Goal: Communication & Community: Answer question/provide support

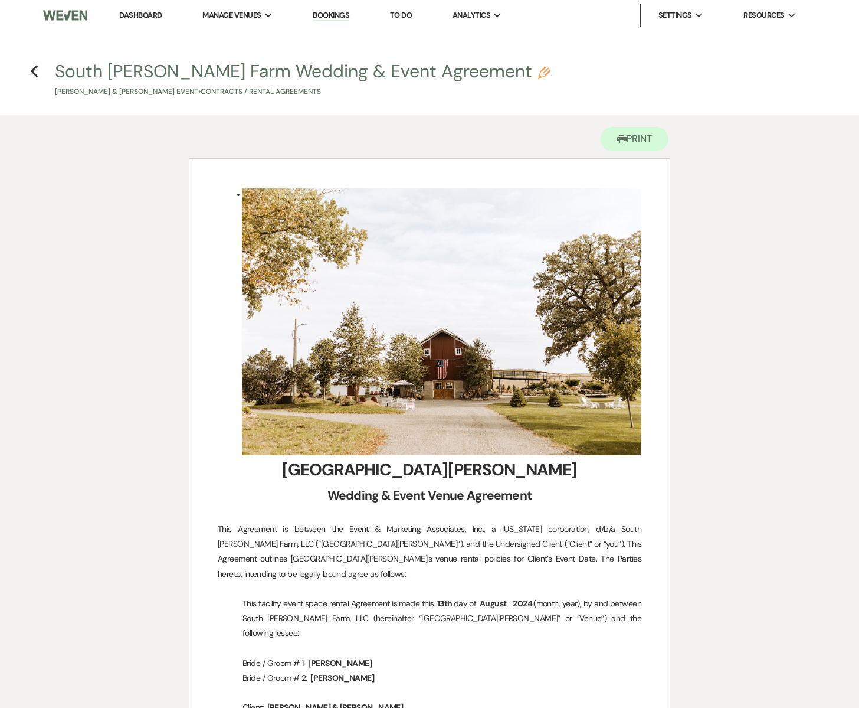
click at [127, 13] on link "Dashboard" at bounding box center [140, 15] width 42 height 10
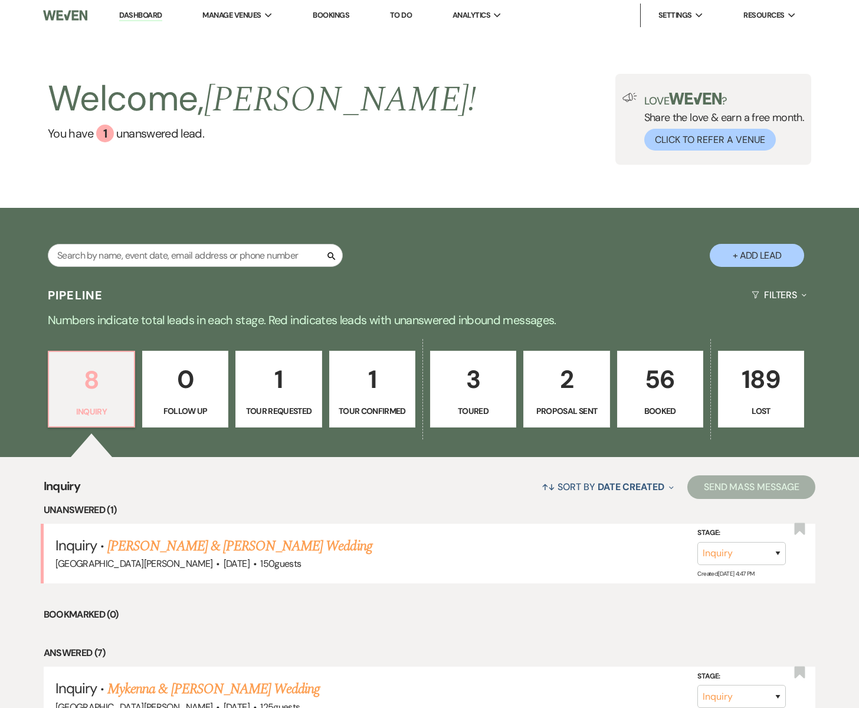
click at [100, 386] on p "8" at bounding box center [91, 380] width 71 height 40
click at [145, 542] on link "[PERSON_NAME] & [PERSON_NAME] Wedding" at bounding box center [239, 545] width 264 height 21
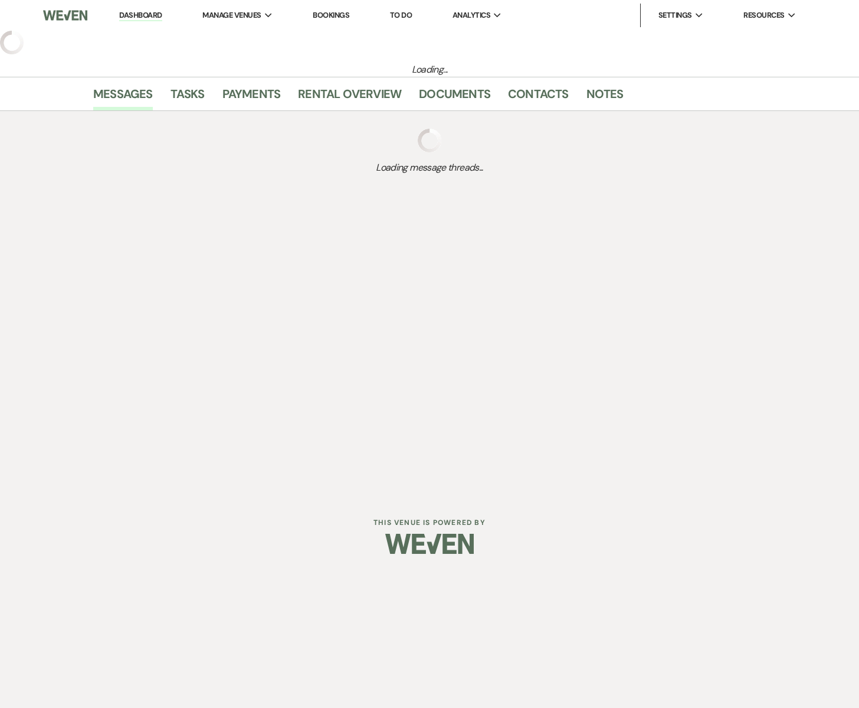
select select "5"
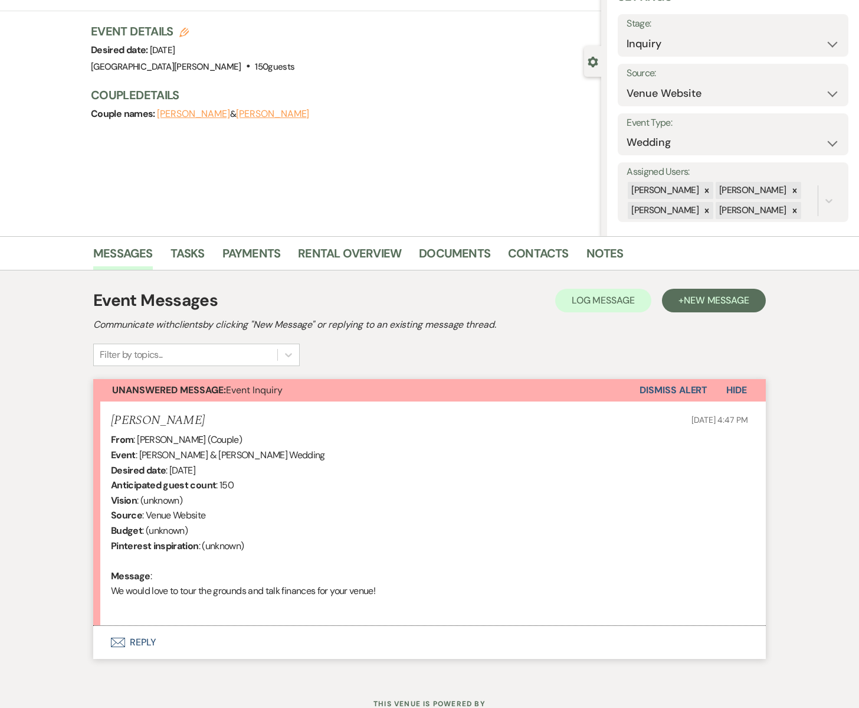
scroll to position [105, 0]
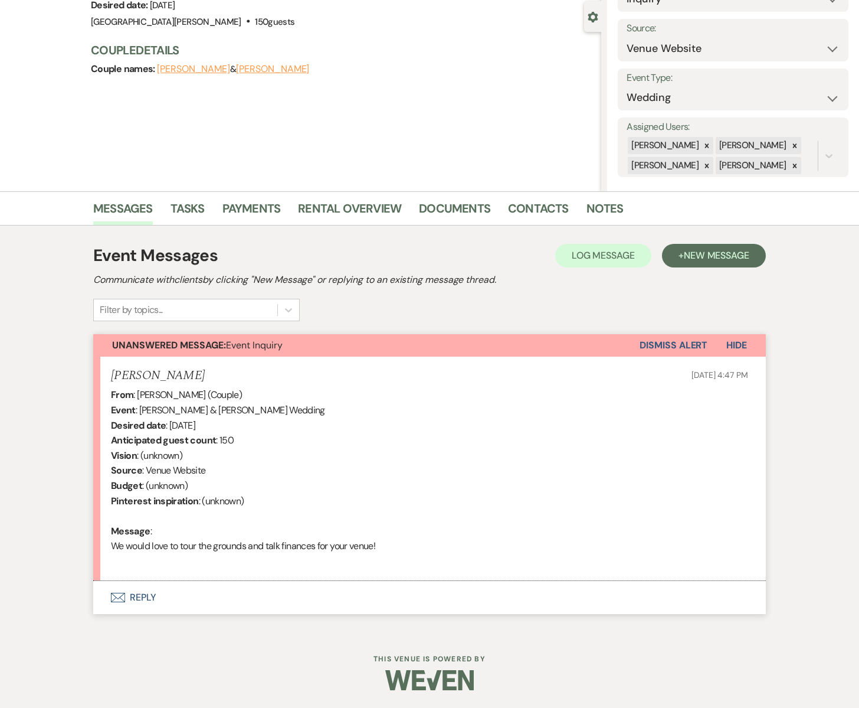
click at [126, 598] on button "Envelope Reply" at bounding box center [429, 597] width 673 height 33
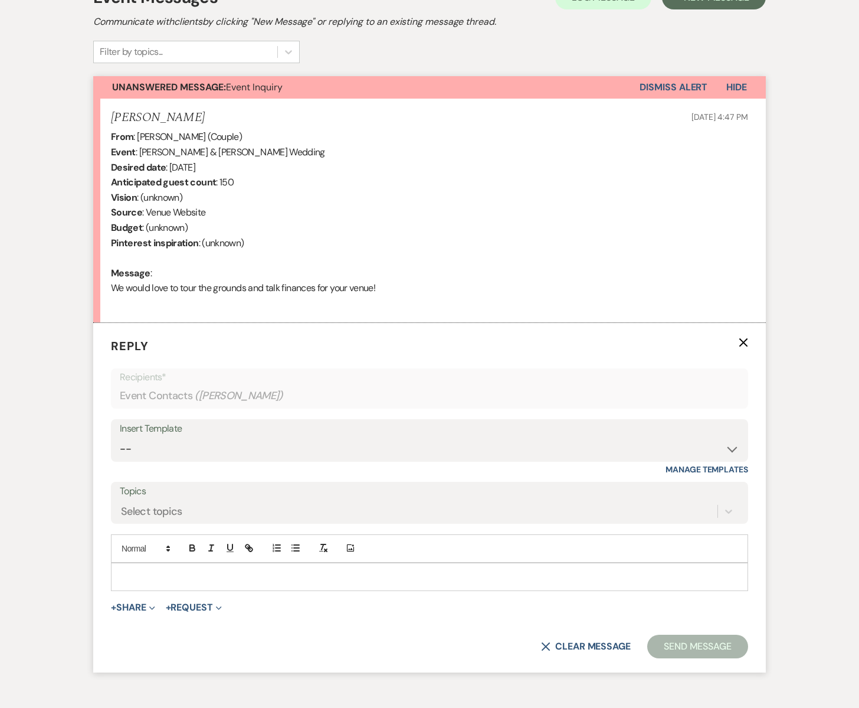
scroll to position [373, 0]
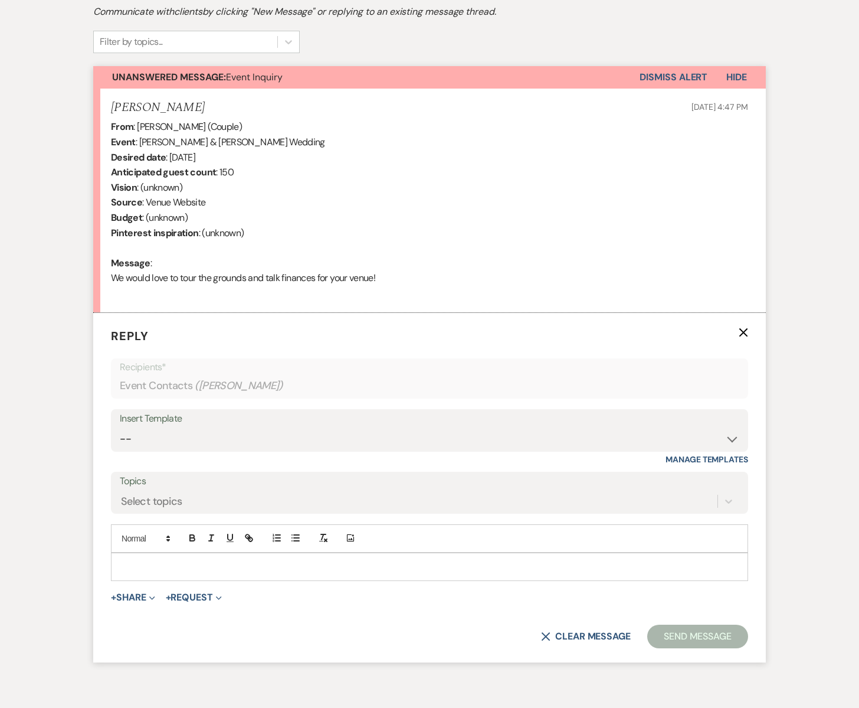
click at [130, 575] on div at bounding box center [430, 566] width 636 height 27
click at [159, 423] on div "Insert Template" at bounding box center [430, 418] width 620 height 17
click at [168, 424] on div "Insert Template" at bounding box center [430, 418] width 620 height 17
drag, startPoint x: 168, startPoint y: 424, endPoint x: 163, endPoint y: 428, distance: 6.3
click at [168, 424] on div "Insert Template" at bounding box center [430, 418] width 620 height 17
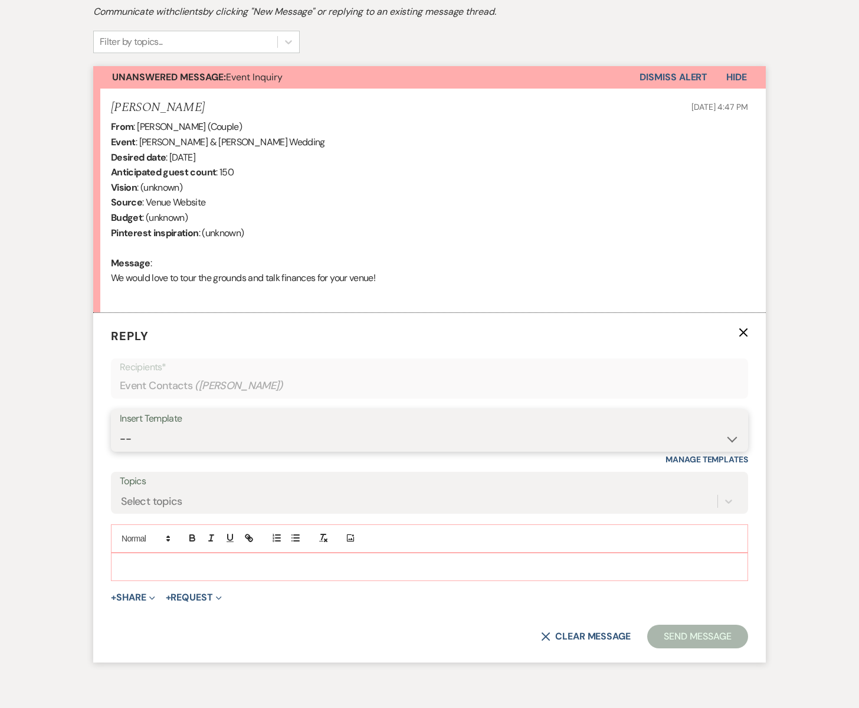
click at [135, 436] on select "-- Subject: So Great to Meet You at [GEOGRAPHIC_DATA][PERSON_NAME]! Subject: 🎉 …" at bounding box center [430, 438] width 620 height 23
select select "3613"
click at [120, 427] on select "-- Subject: So Great to Meet You at [GEOGRAPHIC_DATA][PERSON_NAME]! Subject: 🎉 …" at bounding box center [430, 438] width 620 height 23
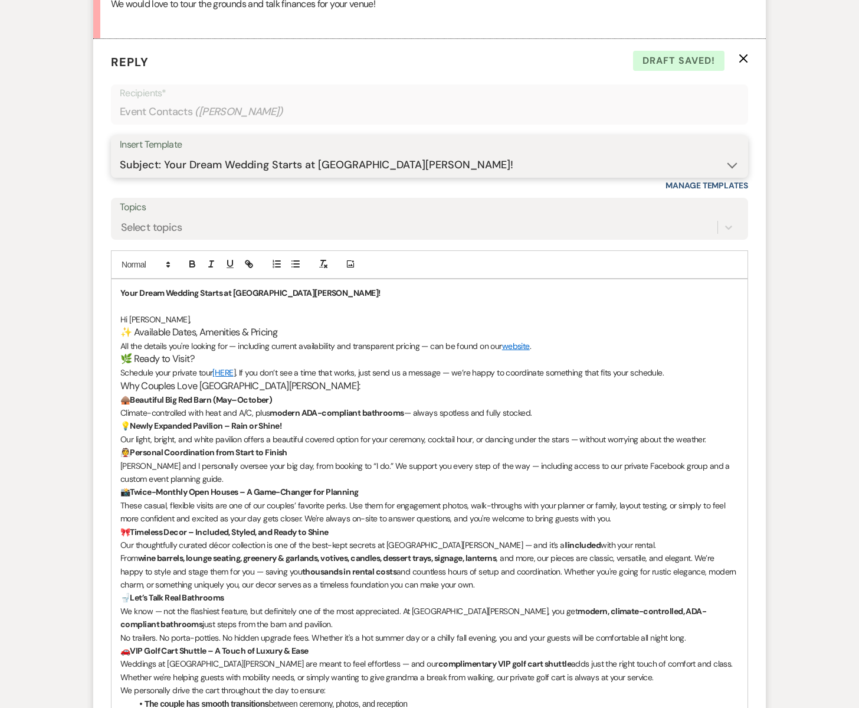
scroll to position [651, 0]
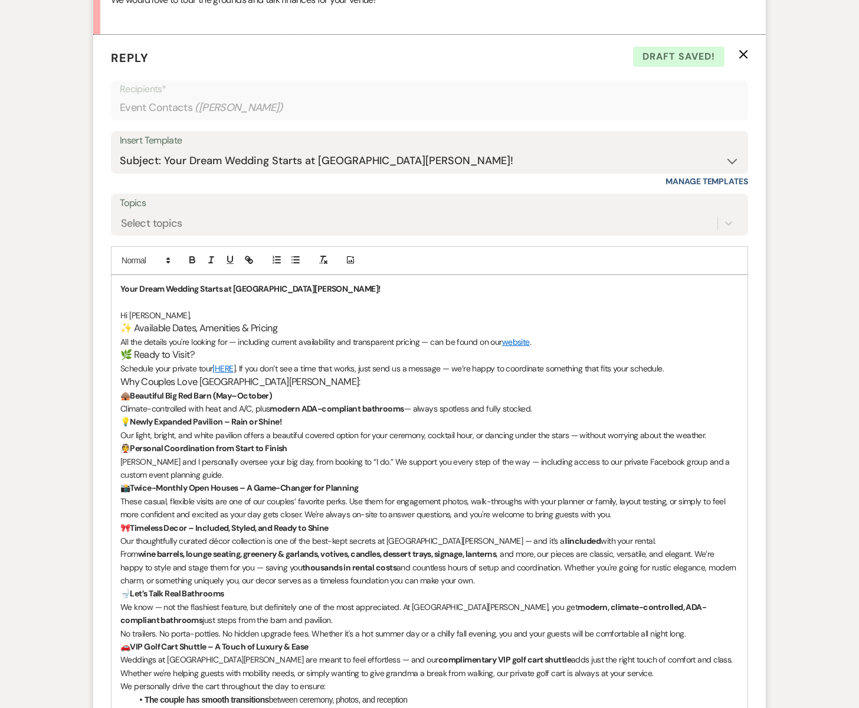
click at [150, 315] on span "Hi [PERSON_NAME]," at bounding box center [155, 315] width 70 height 11
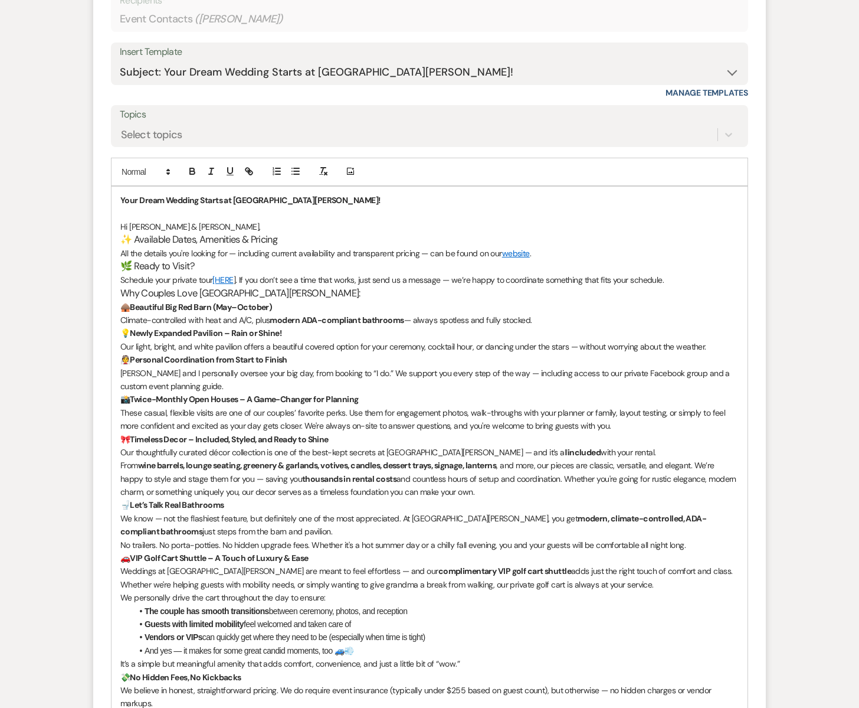
scroll to position [741, 0]
click at [479, 252] on p "All the details you're looking for — including current availability and transpa…" at bounding box center [429, 251] width 618 height 13
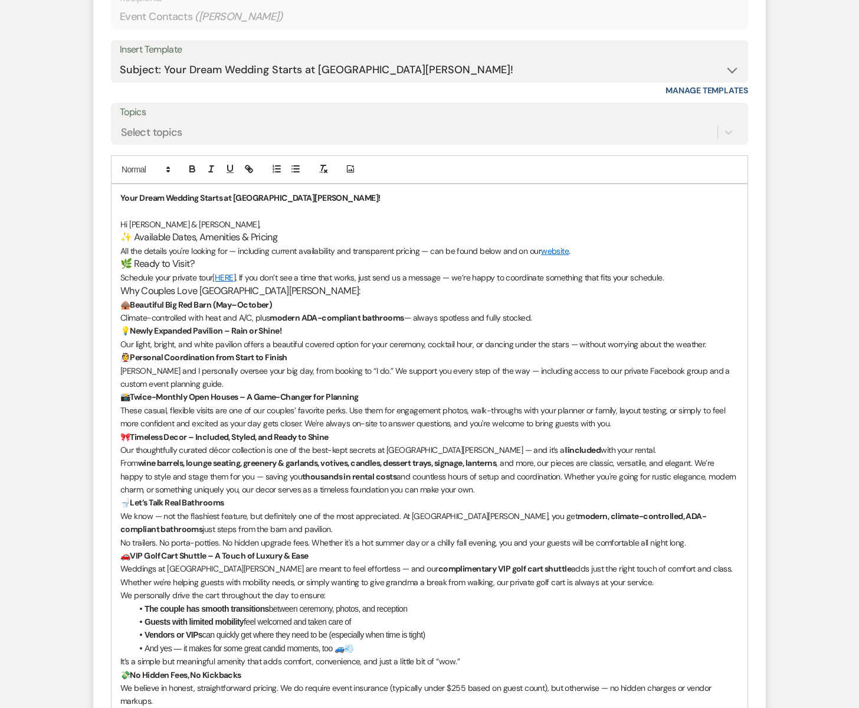
click at [133, 263] on h3 "🌿 Ready to Visit?" at bounding box center [429, 264] width 618 height 14
click at [154, 263] on h3 "🌿 You sound Ready to Visit?" at bounding box center [429, 264] width 618 height 14
click at [240, 263] on h3 "🌿 You Sound Ready to Visit?" at bounding box center [429, 264] width 618 height 14
click at [575, 250] on p "All the details you're looking for — including current availability and transpa…" at bounding box center [429, 250] width 618 height 13
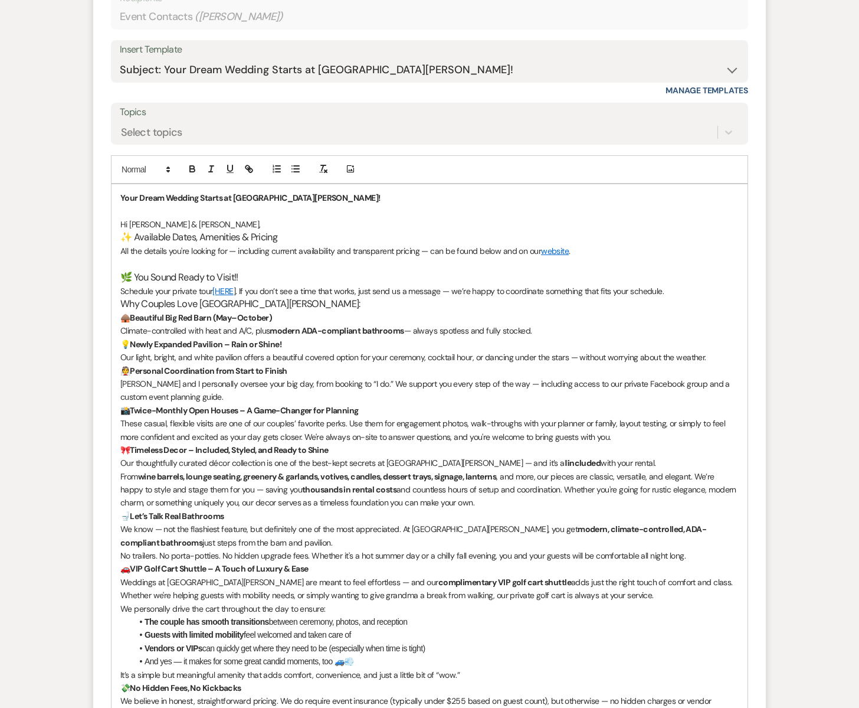
click at [682, 290] on p "Schedule your private tour [HERE ]. If you don’t see a time that works, just se…" at bounding box center [429, 290] width 618 height 13
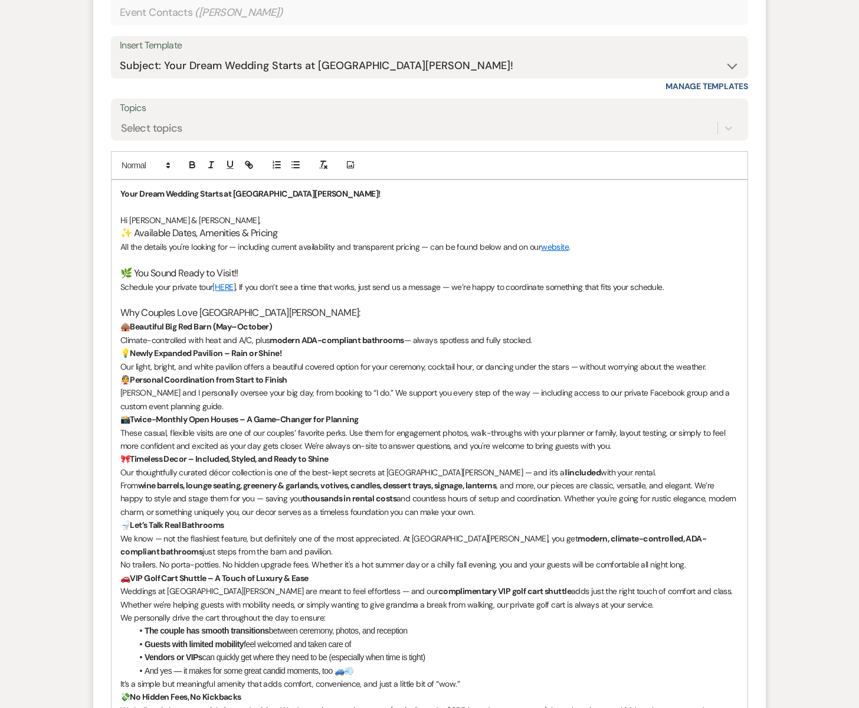
scroll to position [802, 0]
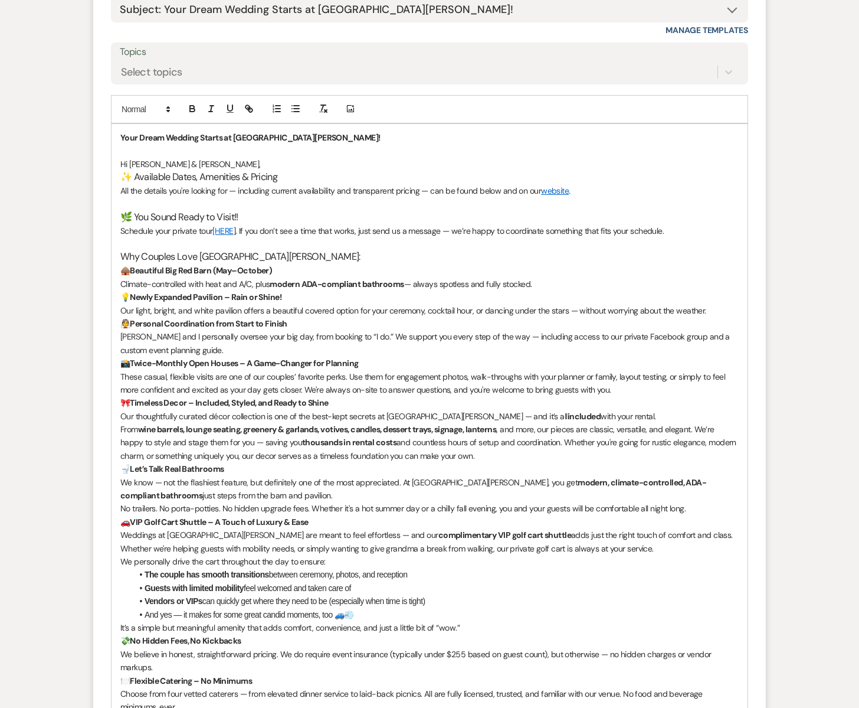
click at [585, 190] on p "All the details you're looking for — including current availability and transpa…" at bounding box center [429, 190] width 618 height 13
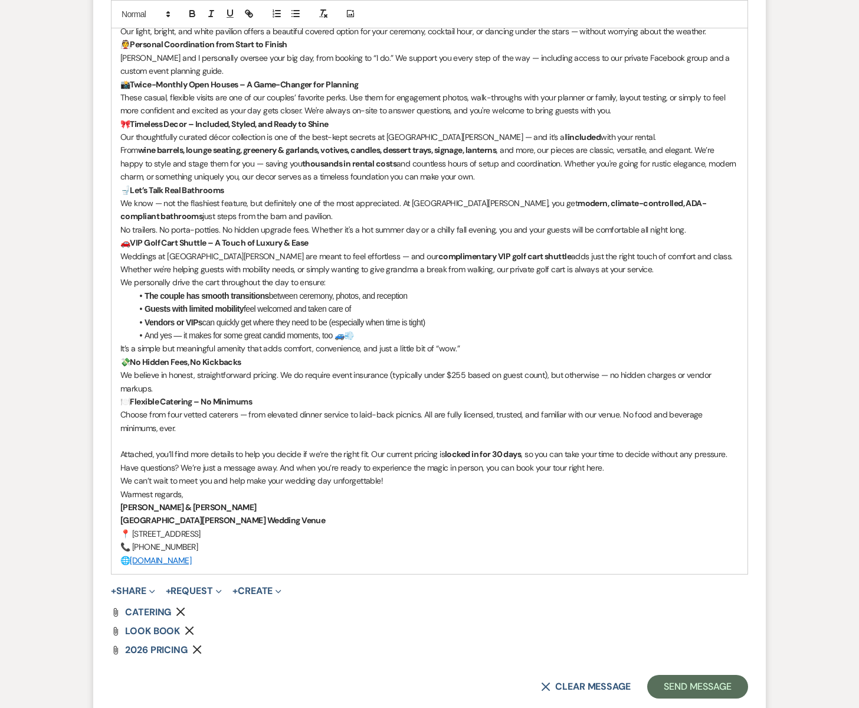
scroll to position [1097, 0]
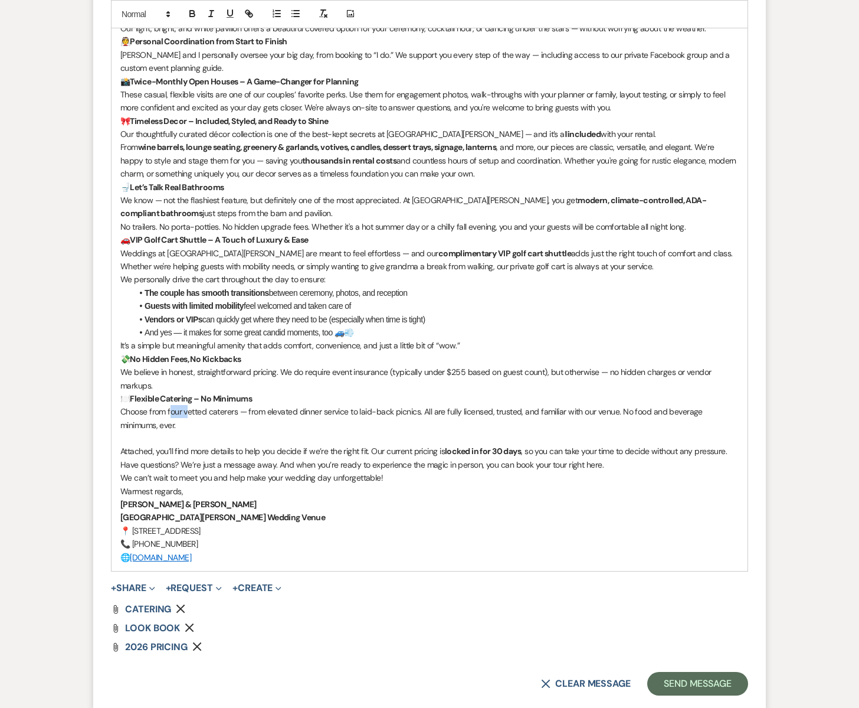
drag, startPoint x: 185, startPoint y: 412, endPoint x: 170, endPoint y: 413, distance: 15.4
click at [170, 413] on span "Choose from four vetted caterers — from elevated dinner service to laid-back pi…" at bounding box center [412, 418] width 584 height 24
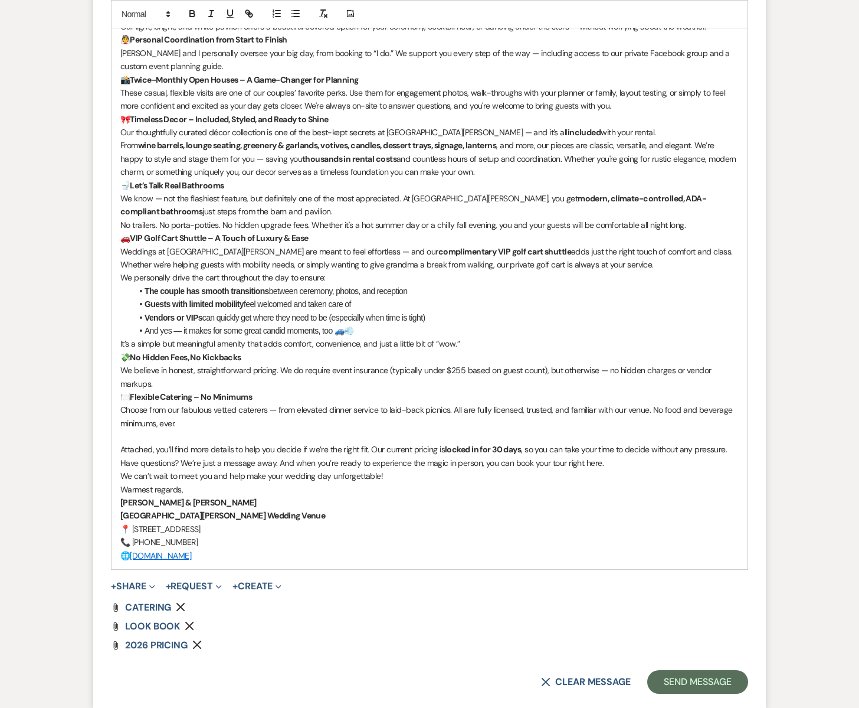
click at [196, 425] on p "Choose from our fabulous vetted caterers — from elevated dinner service to laid…" at bounding box center [429, 416] width 618 height 27
click at [179, 423] on span "Choose from our fabulous vetted caterers — from elevated dinner service to laid…" at bounding box center [427, 416] width 614 height 24
drag, startPoint x: 299, startPoint y: 423, endPoint x: 208, endPoint y: 424, distance: 90.9
click at [208, 424] on span "Choose from our fabulous vetted caterers — from elevated dinner service to laid…" at bounding box center [427, 416] width 614 height 24
click at [423, 421] on p "Choose from our fabulous vetted caterers — from elevated dinner service to laid…" at bounding box center [429, 416] width 618 height 27
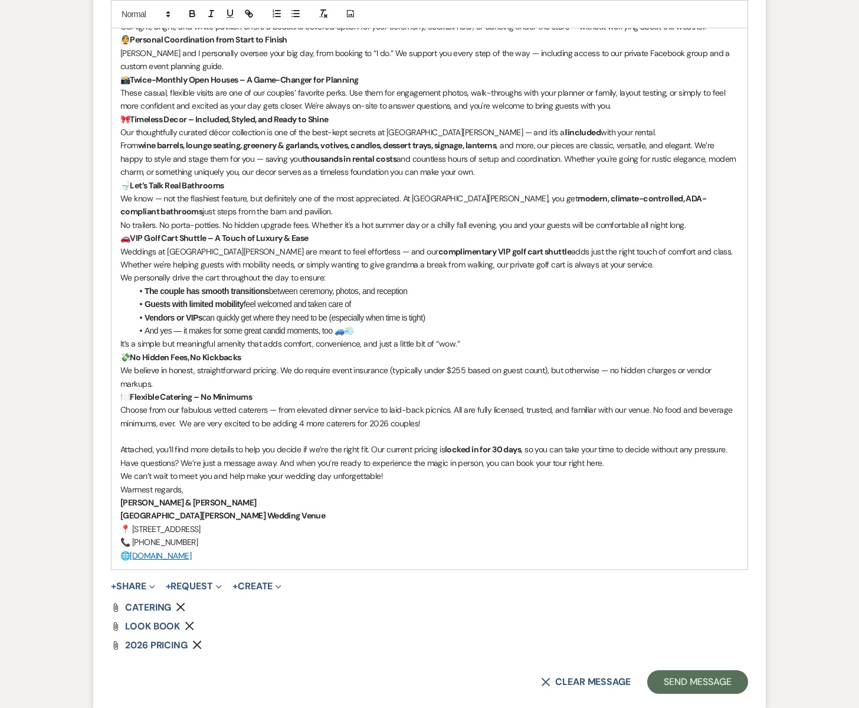
click at [181, 606] on use "button" at bounding box center [180, 607] width 9 height 9
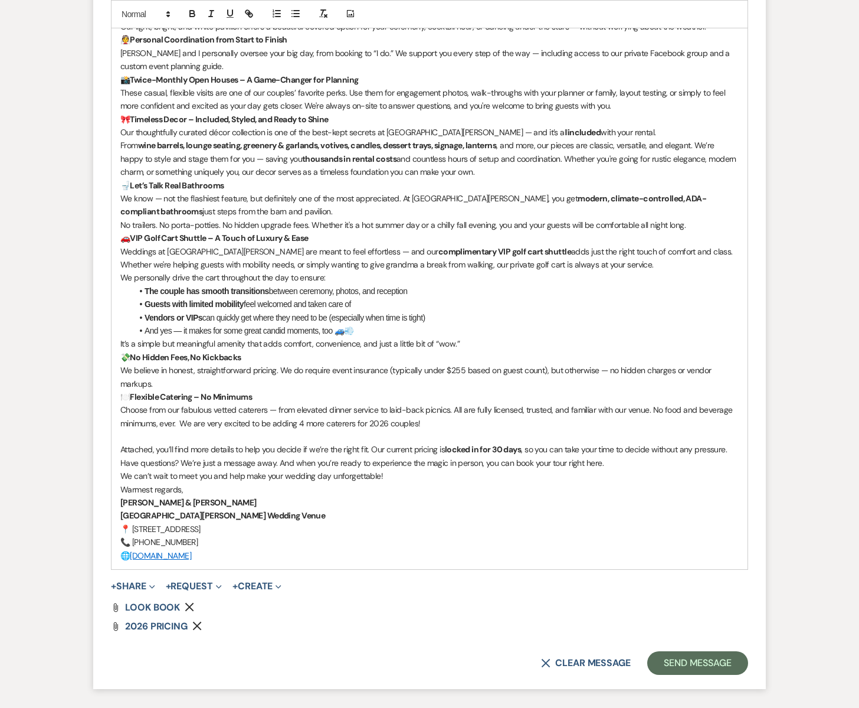
click at [189, 421] on span "Choose from our fabulous vetted caterers — from elevated dinner service to laid…" at bounding box center [427, 416] width 614 height 24
drag, startPoint x: 229, startPoint y: 421, endPoint x: 195, endPoint y: 424, distance: 33.7
click at [195, 424] on span "Choose from our fabulous vetted caterers — from elevated dinner service to laid…" at bounding box center [427, 416] width 614 height 24
click at [204, 425] on span "Choose from our fabulous vetted caterers — from elevated dinner service to laid…" at bounding box center [427, 416] width 614 height 24
click at [445, 424] on p "Choose from our fabulous vetted caterers — from elevated dinner service to laid…" at bounding box center [429, 416] width 618 height 27
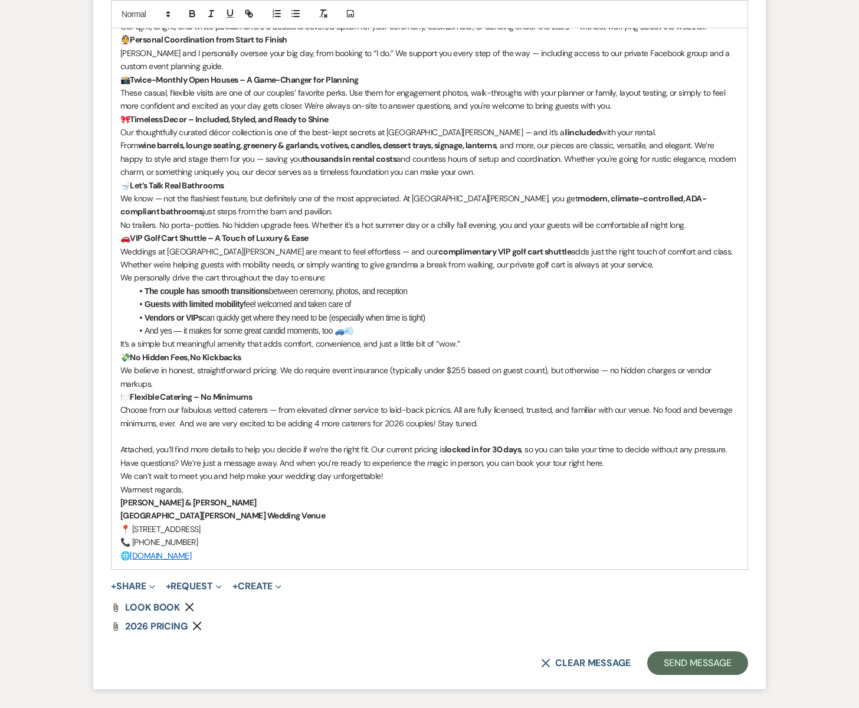
click at [433, 424] on span "Choose from our fabulous vetted caterers — from elevated dinner service to laid…" at bounding box center [427, 416] width 614 height 24
click at [479, 423] on p "Choose from our fabulous vetted caterers — from elevated dinner service to laid…" at bounding box center [429, 416] width 618 height 27
click at [646, 469] on p "We can’t wait to meet you and help make your wedding day unforgettable!" at bounding box center [429, 475] width 618 height 13
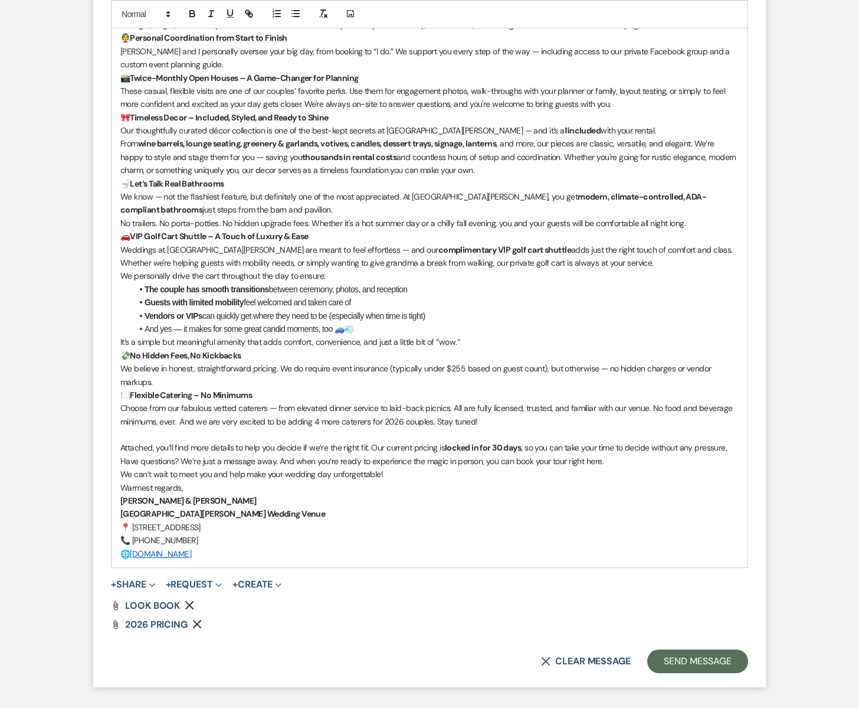
click at [610, 461] on p "Have questions? We’re just a message away. And when you’re ready to experience …" at bounding box center [429, 460] width 618 height 13
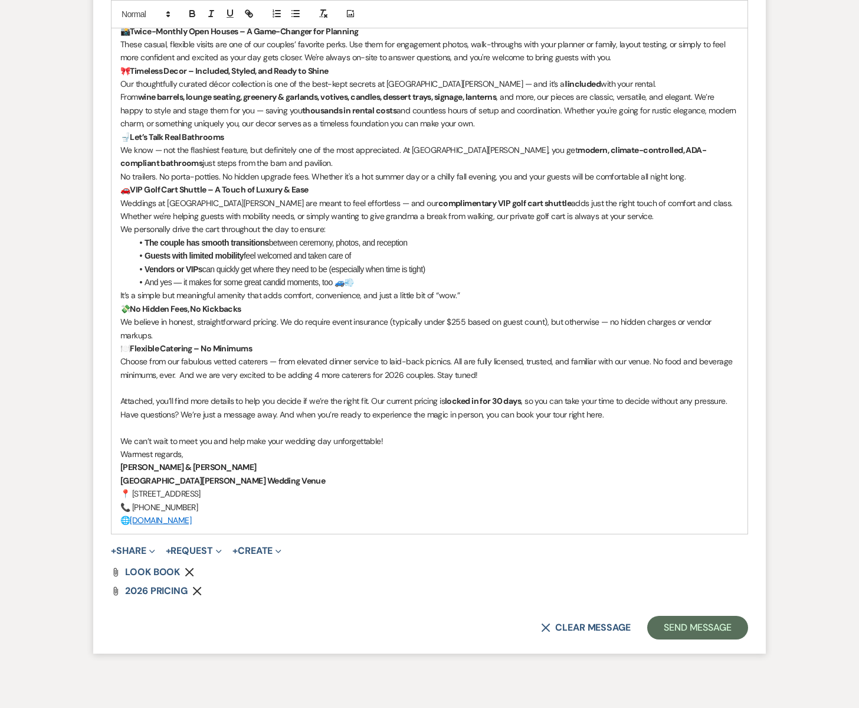
scroll to position [1150, 0]
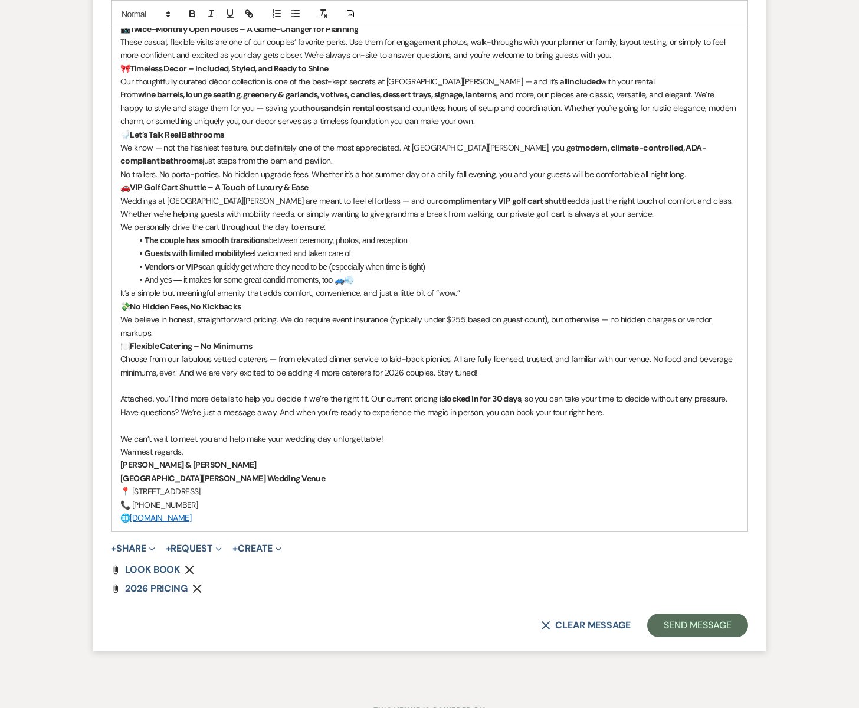
click at [505, 372] on p "Choose from our fabulous vetted caterers — from elevated dinner service to laid…" at bounding box center [429, 365] width 618 height 27
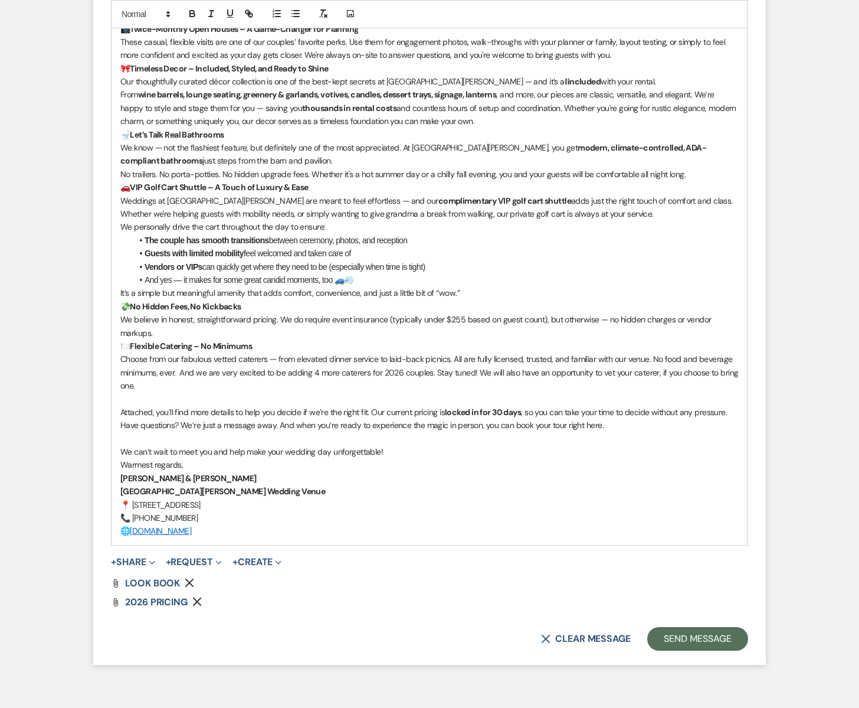
drag, startPoint x: 121, startPoint y: 357, endPoint x: 155, endPoint y: 387, distance: 45.1
click at [155, 387] on p "Choose from our fabulous vetted caterers — from elevated dinner service to laid…" at bounding box center [429, 372] width 618 height 40
copy span "Choose from our fabulous vetted caterers — from elevated dinner service to laid…"
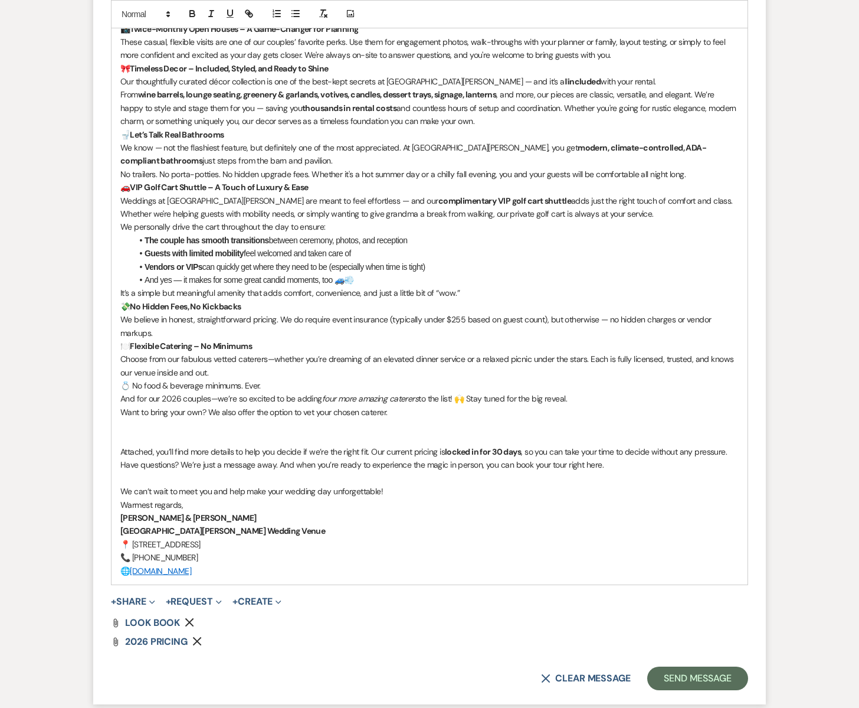
click at [118, 450] on div "Your Dream Wedding Starts at [GEOGRAPHIC_DATA][PERSON_NAME]! Hi [PERSON_NAME] &…" at bounding box center [430, 180] width 636 height 808
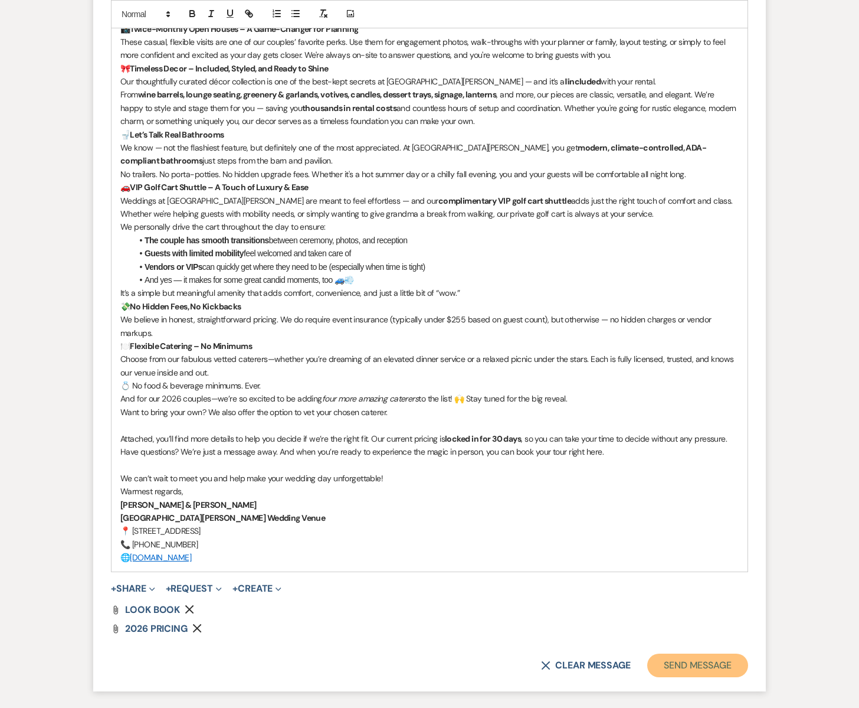
click at [700, 664] on button "Send Message" at bounding box center [697, 665] width 101 height 24
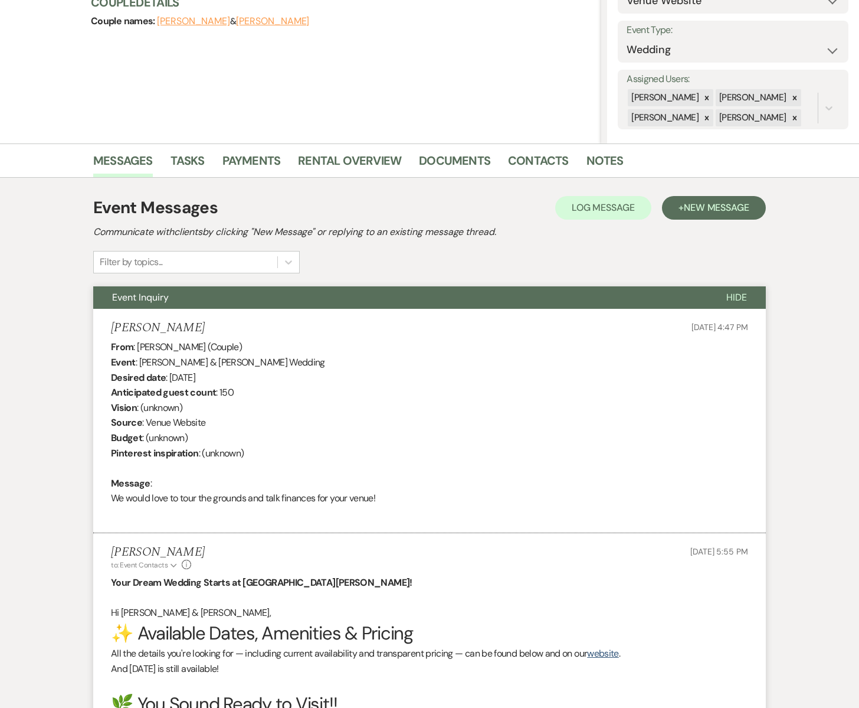
scroll to position [0, 0]
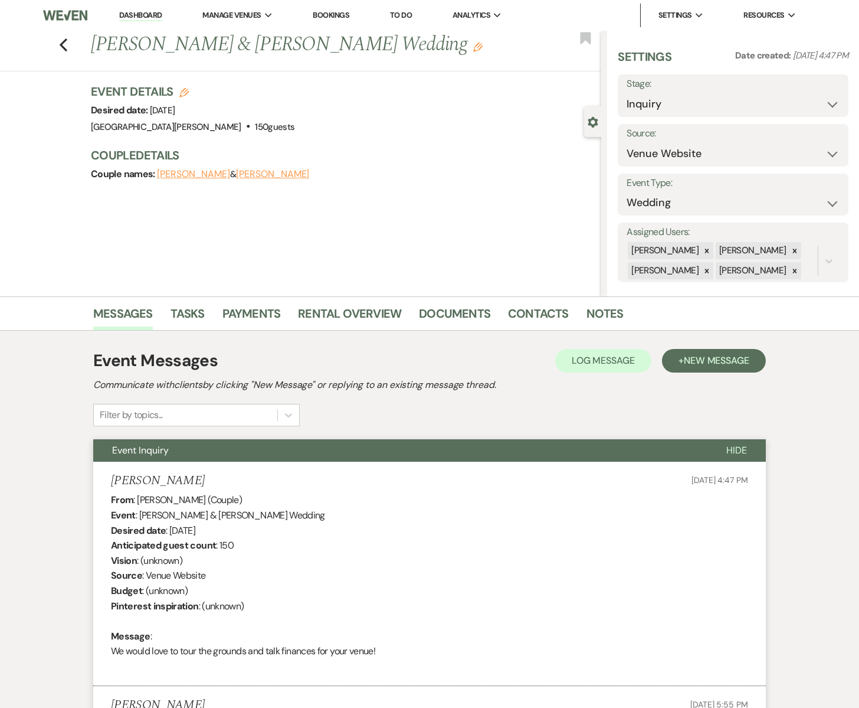
click at [243, 174] on button "[PERSON_NAME]" at bounding box center [272, 173] width 73 height 9
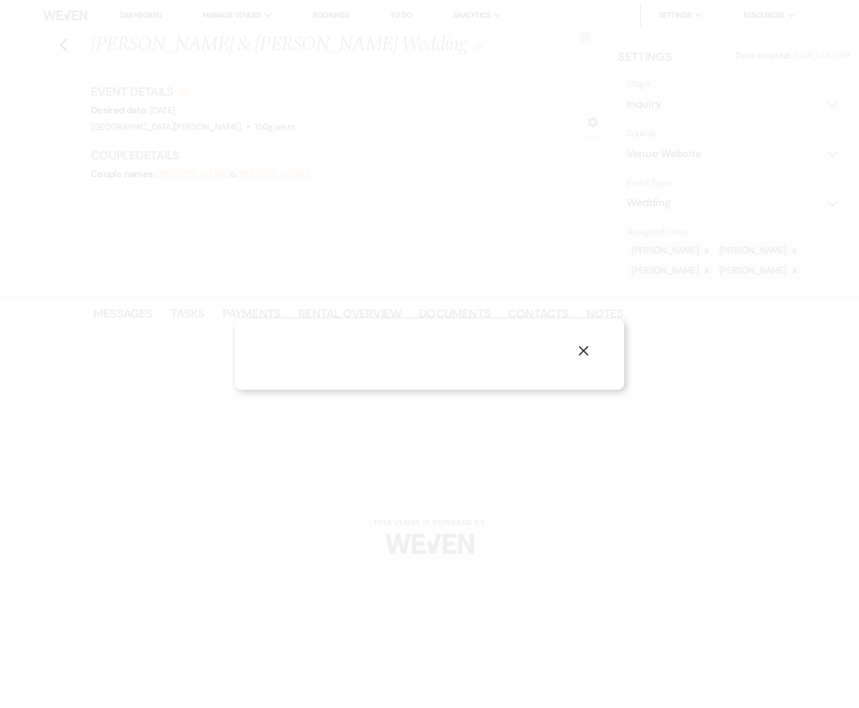
select select "1"
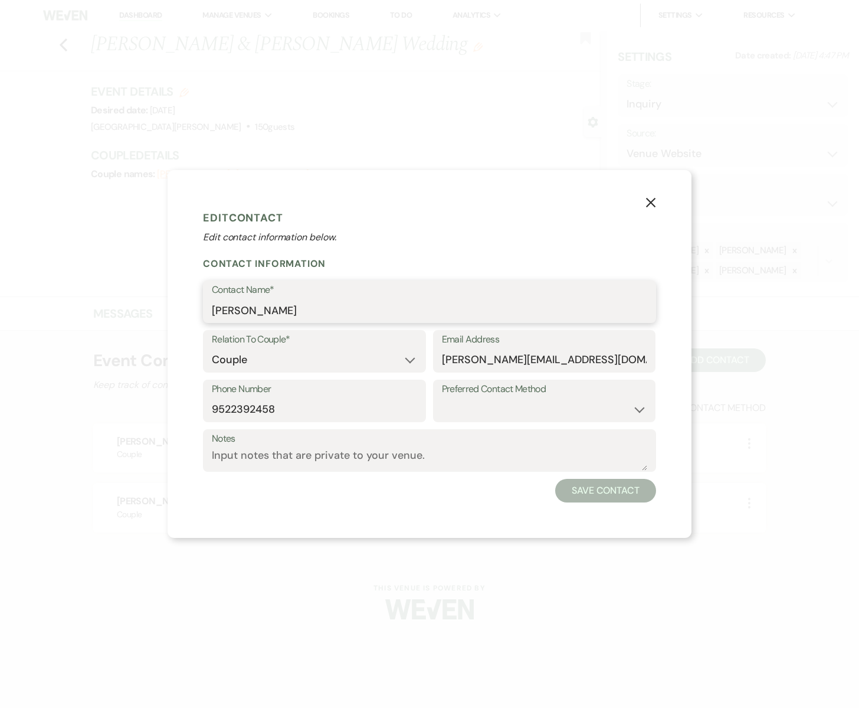
drag, startPoint x: 297, startPoint y: 310, endPoint x: 208, endPoint y: 307, distance: 89.2
click at [208, 307] on div "Contact Name* [PERSON_NAME]" at bounding box center [429, 301] width 453 height 42
click at [64, 45] on div "X Edit Contact Edit contact information below. Contact Information Contact Name…" at bounding box center [429, 354] width 859 height 708
click at [650, 201] on icon "X" at bounding box center [651, 202] width 11 height 11
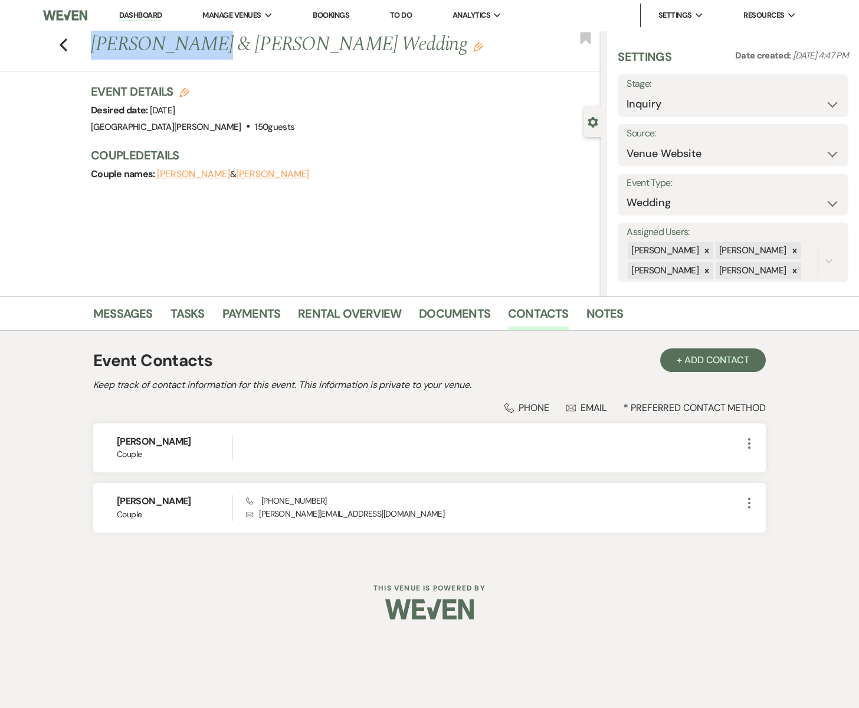
drag, startPoint x: 193, startPoint y: 44, endPoint x: 88, endPoint y: 44, distance: 105.0
click at [88, 44] on div "Previous [PERSON_NAME] & [PERSON_NAME] Wedding Edit" at bounding box center [343, 45] width 516 height 28
copy h1 "[PERSON_NAME]"
